Goal: Check status: Check status

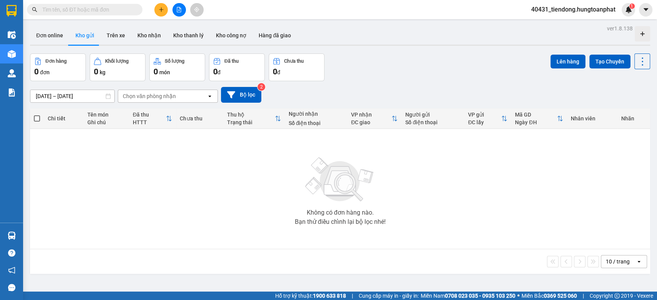
click at [113, 10] on input "text" at bounding box center [87, 9] width 91 height 8
type input "0376642767"
click at [424, 66] on div "Đơn hàng 0 đơn Khối lượng 0 kg Số lượng 0 món Đã thu 0 đ Chưa thu 0 đ Lên hàng …" at bounding box center [340, 68] width 621 height 28
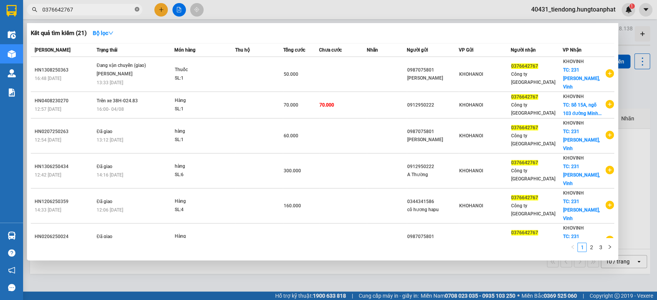
click at [136, 9] on icon "close-circle" at bounding box center [137, 9] width 5 height 5
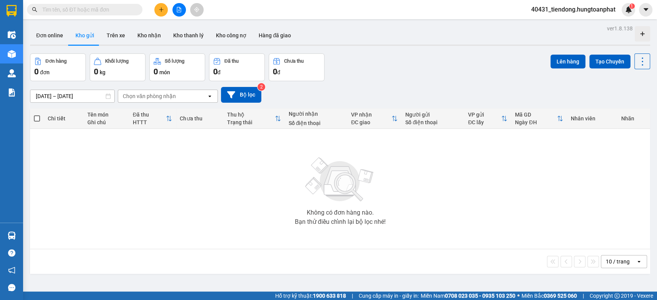
click at [421, 68] on div "Đơn hàng 0 đơn Khối lượng 0 kg Số lượng 0 món Đã thu 0 đ Chưa thu 0 đ Lên hàng …" at bounding box center [340, 68] width 621 height 28
click at [628, 8] on img at bounding box center [629, 9] width 7 height 7
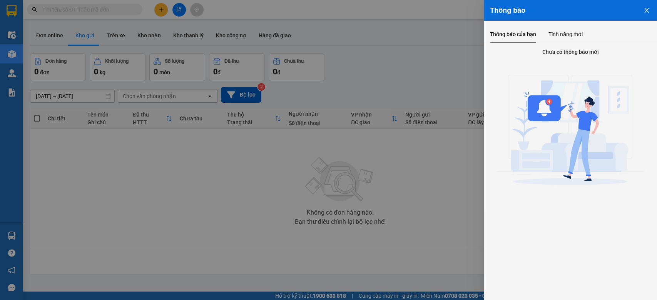
click at [644, 11] on icon "close" at bounding box center [647, 10] width 6 height 6
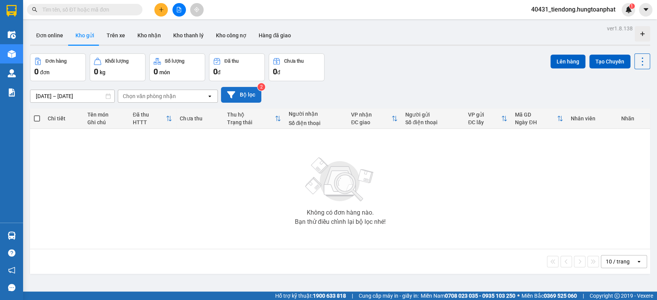
click at [247, 93] on button "Bộ lọc" at bounding box center [241, 95] width 40 height 16
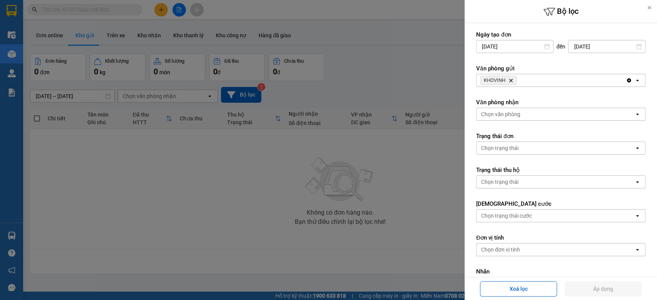
click at [511, 79] on icon "Delete" at bounding box center [511, 80] width 5 height 5
click at [364, 63] on div at bounding box center [328, 150] width 657 height 300
